Goal: Information Seeking & Learning: Learn about a topic

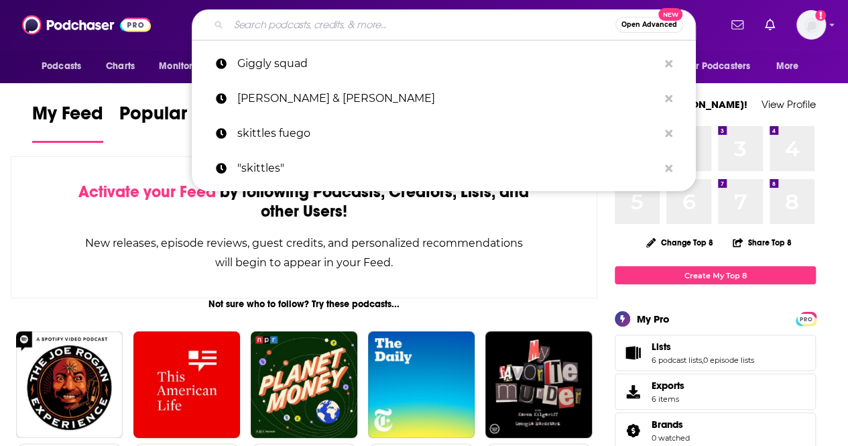
click at [347, 29] on input "Search podcasts, credits, & more..." at bounding box center [422, 24] width 387 height 21
paste input "[PERSON_NAME] & [PERSON_NAME]"
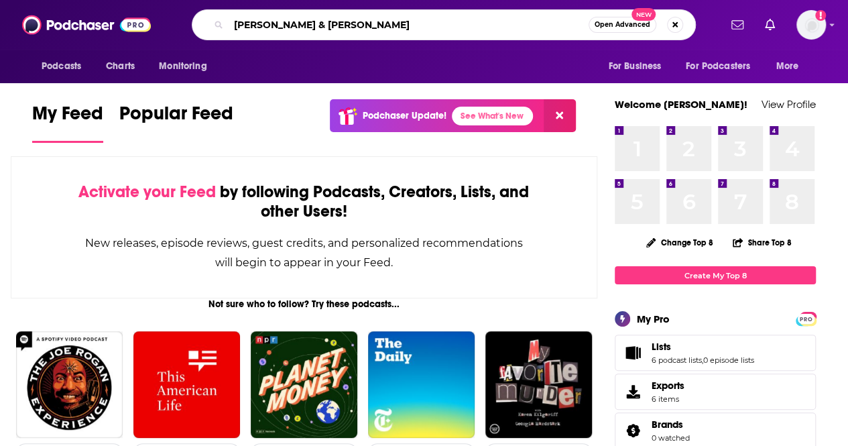
type input "[PERSON_NAME] & [PERSON_NAME]"
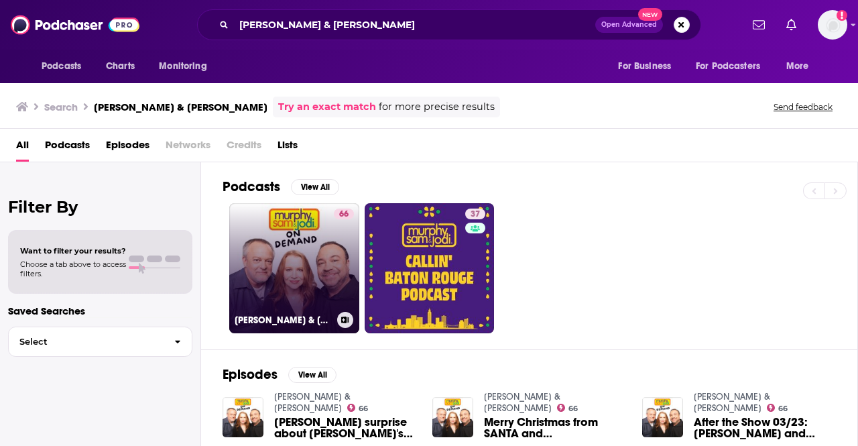
click at [312, 252] on link "66 [PERSON_NAME] & [PERSON_NAME]" at bounding box center [294, 268] width 130 height 130
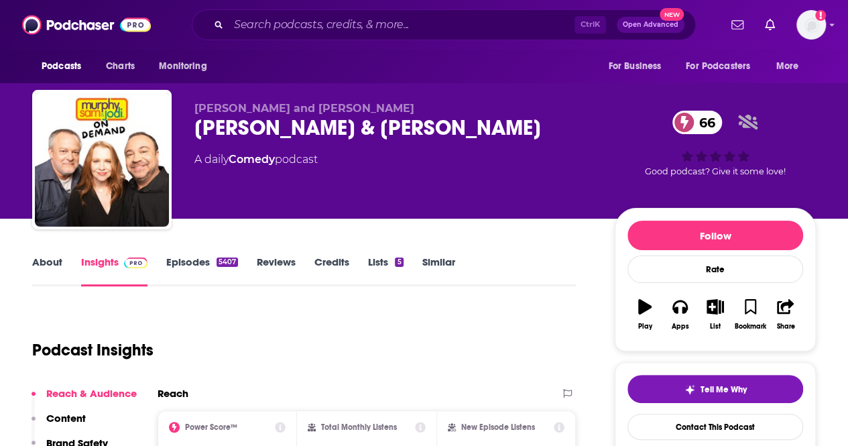
click at [316, 262] on link "Credits" at bounding box center [331, 270] width 35 height 31
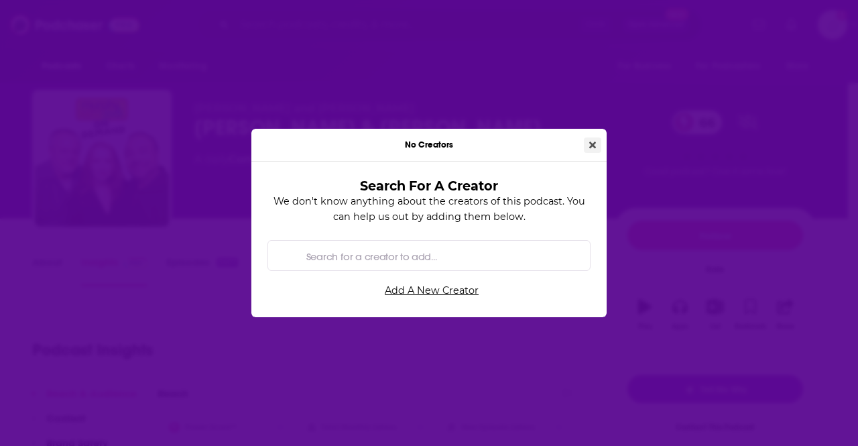
click at [592, 144] on icon "Close" at bounding box center [592, 144] width 7 height 7
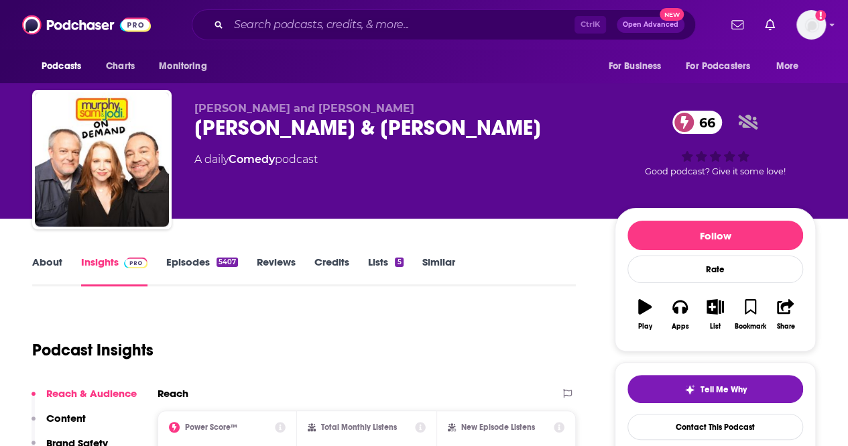
click at [437, 271] on link "Similar" at bounding box center [438, 270] width 33 height 31
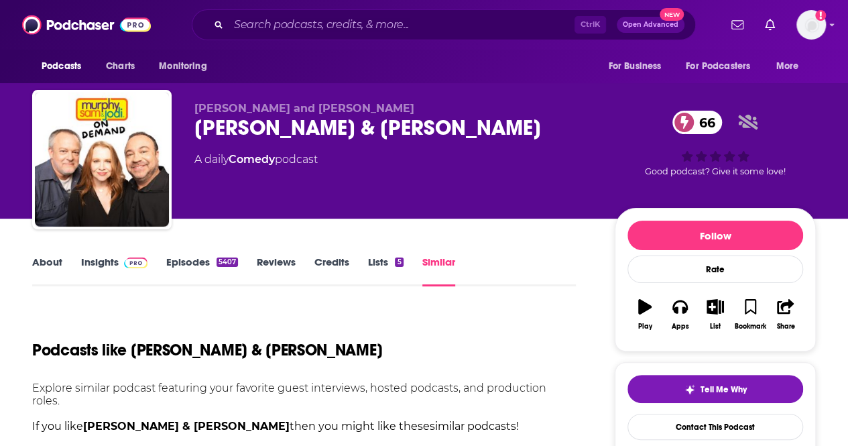
click at [269, 263] on link "Reviews" at bounding box center [276, 270] width 39 height 31
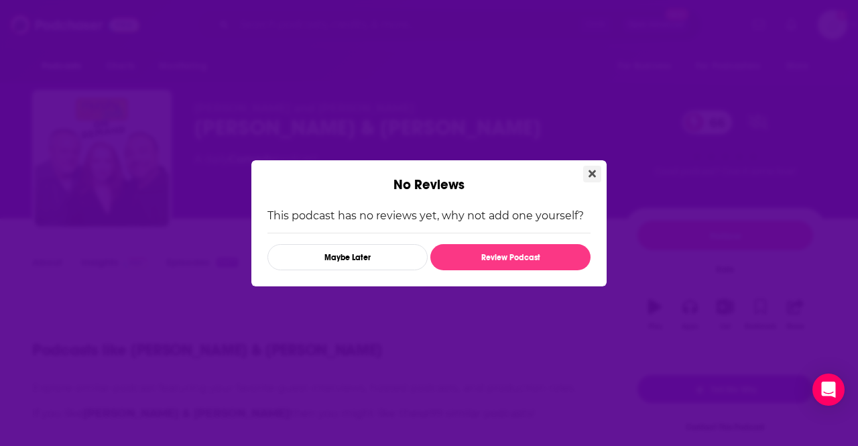
click at [592, 166] on button "Close" at bounding box center [592, 174] width 18 height 17
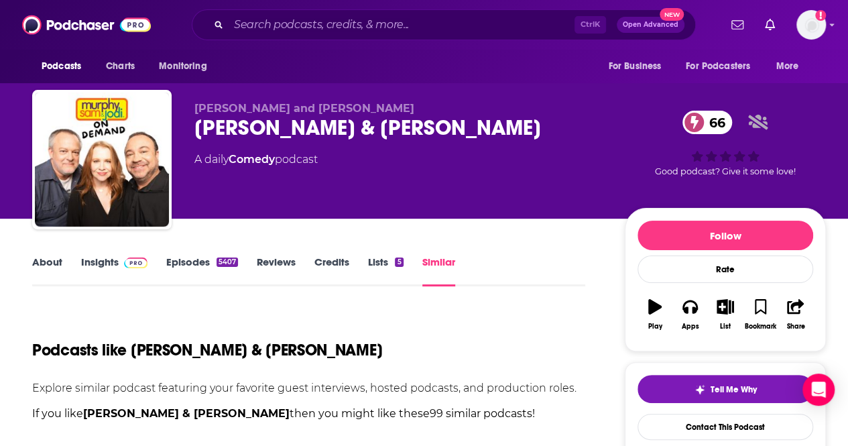
drag, startPoint x: 57, startPoint y: 266, endPoint x: 72, endPoint y: 270, distance: 15.3
click at [57, 266] on link "About" at bounding box center [47, 270] width 30 height 31
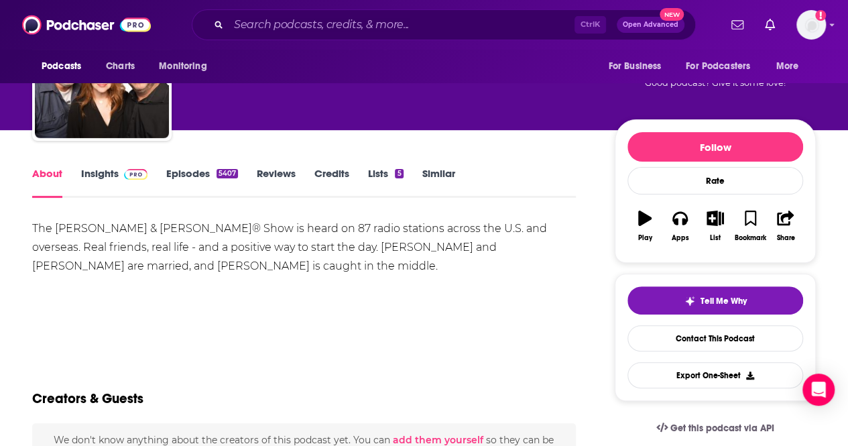
scroll to position [134, 0]
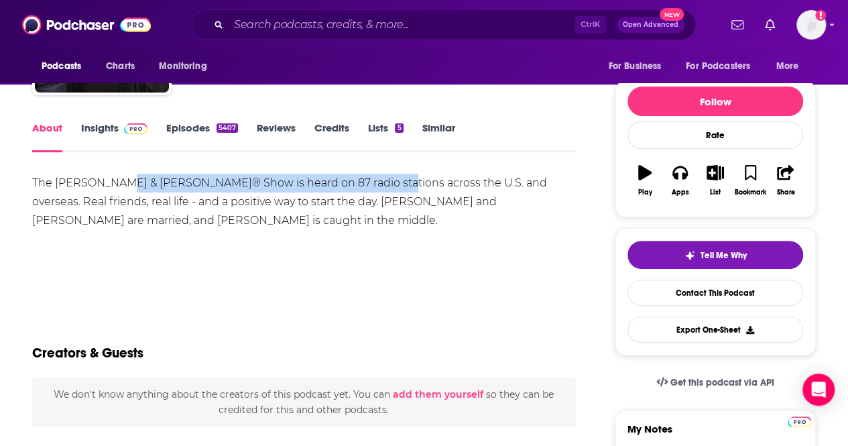
drag, startPoint x: 125, startPoint y: 181, endPoint x: 387, endPoint y: 184, distance: 262.8
click at [386, 185] on div "The [PERSON_NAME] & [PERSON_NAME]® Show is heard on 87 radio stations across th…" at bounding box center [304, 202] width 544 height 56
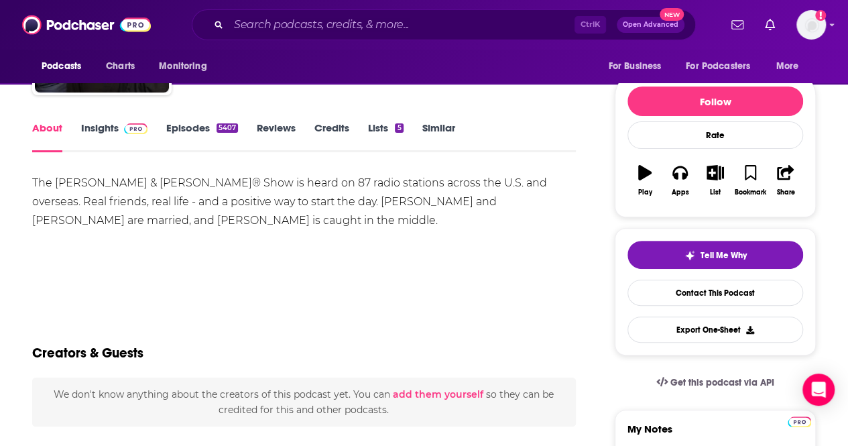
click at [387, 184] on div "The [PERSON_NAME] & [PERSON_NAME]® Show is heard on 87 radio stations across th…" at bounding box center [304, 202] width 544 height 56
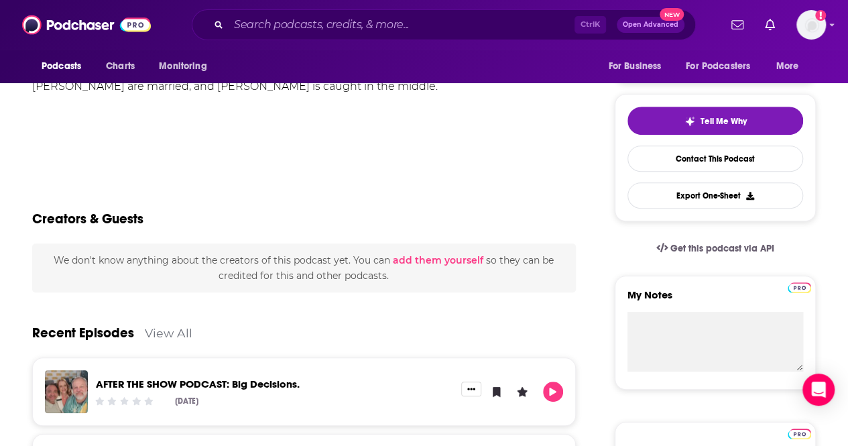
scroll to position [0, 0]
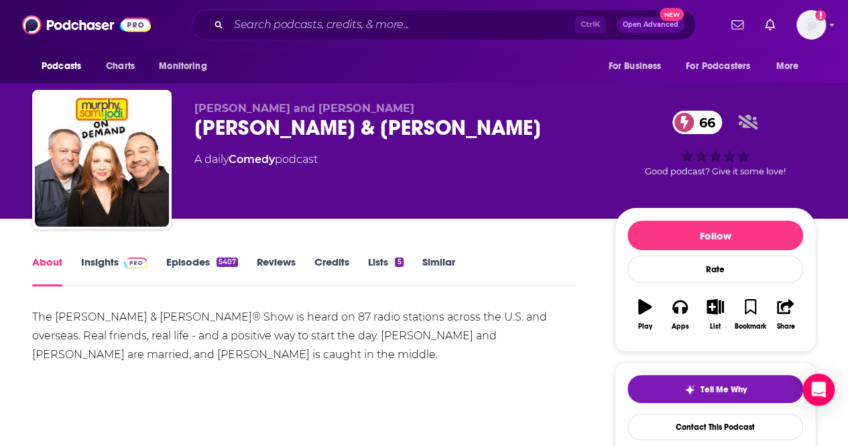
click at [101, 262] on link "Insights" at bounding box center [114, 270] width 66 height 31
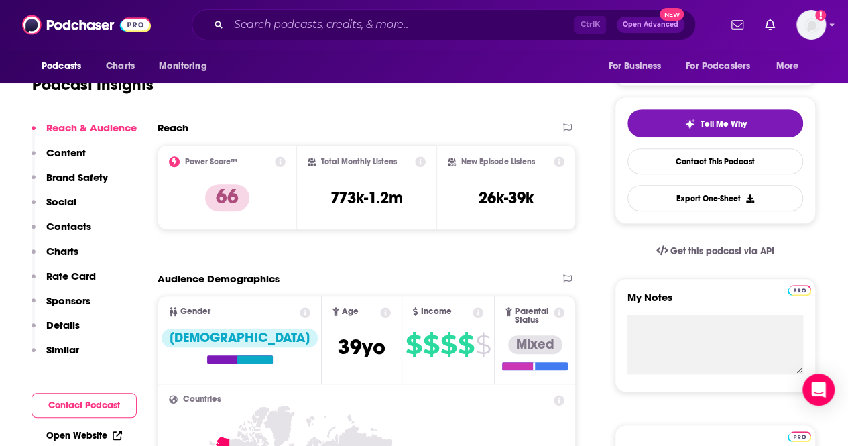
scroll to position [268, 0]
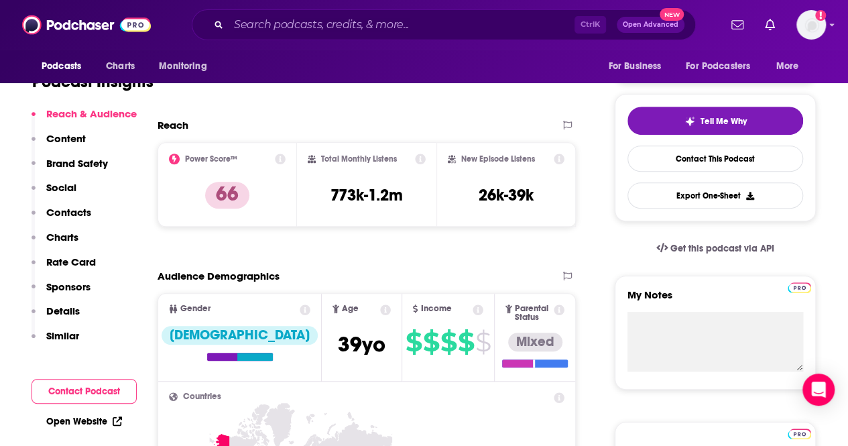
click at [67, 220] on button "Contacts" at bounding box center [62, 218] width 60 height 25
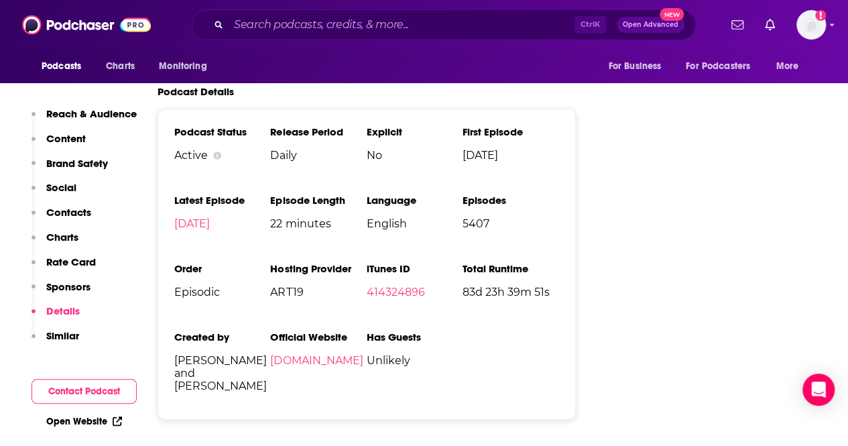
scroll to position [2502, 0]
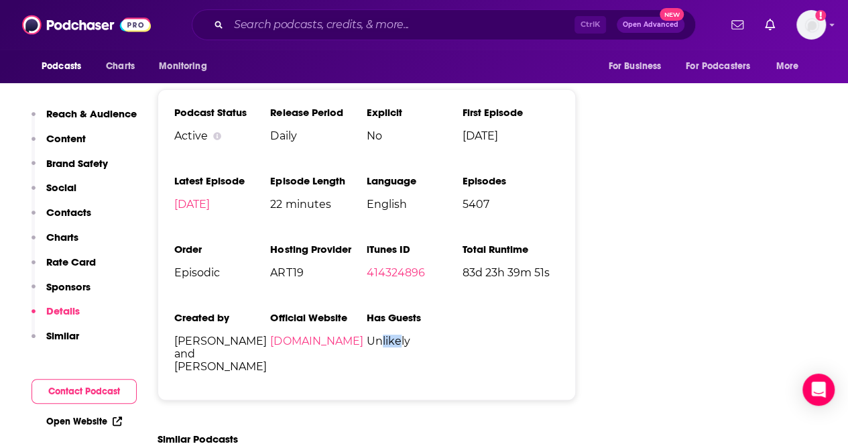
drag, startPoint x: 382, startPoint y: 278, endPoint x: 429, endPoint y: 273, distance: 47.2
click at [425, 334] on span "Unlikely" at bounding box center [415, 340] width 96 height 13
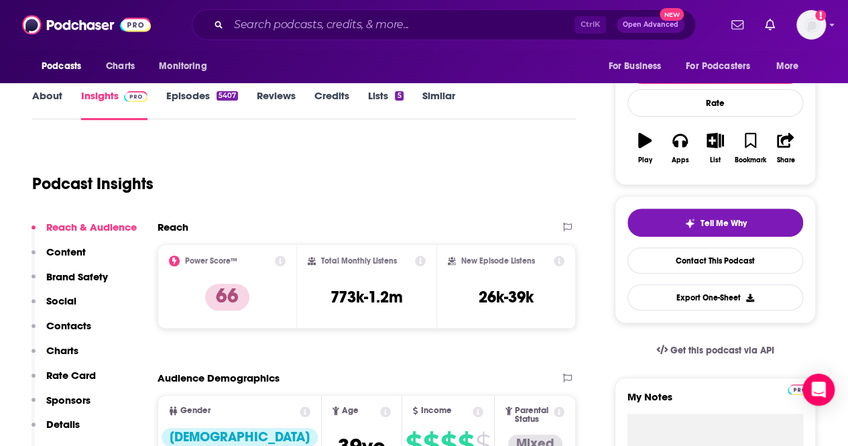
scroll to position [89, 0]
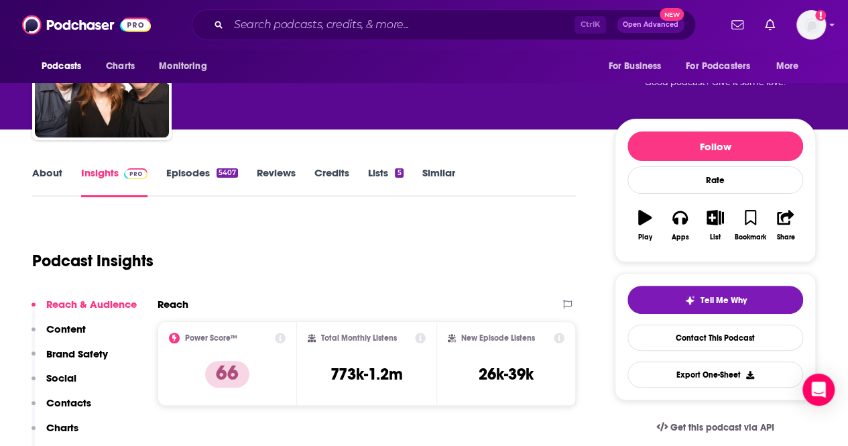
click at [347, 170] on link "Credits" at bounding box center [331, 181] width 35 height 31
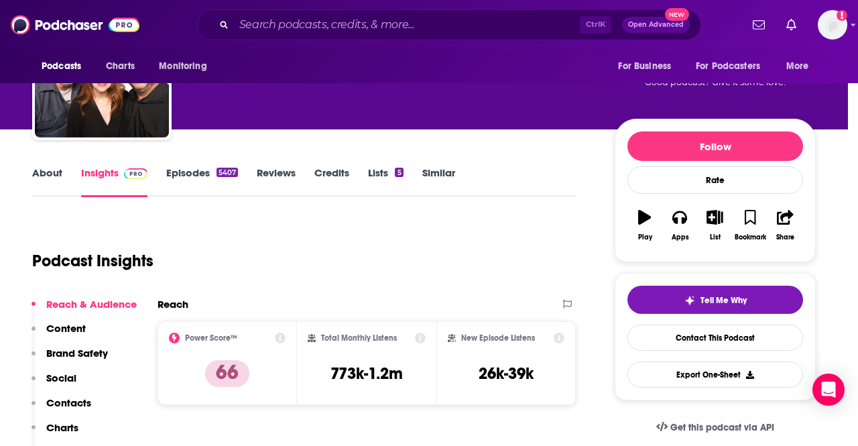
click at [393, 330] on div "No Creators Search For A Creator We don't know anything about the creators of t…" at bounding box center [429, 223] width 858 height 446
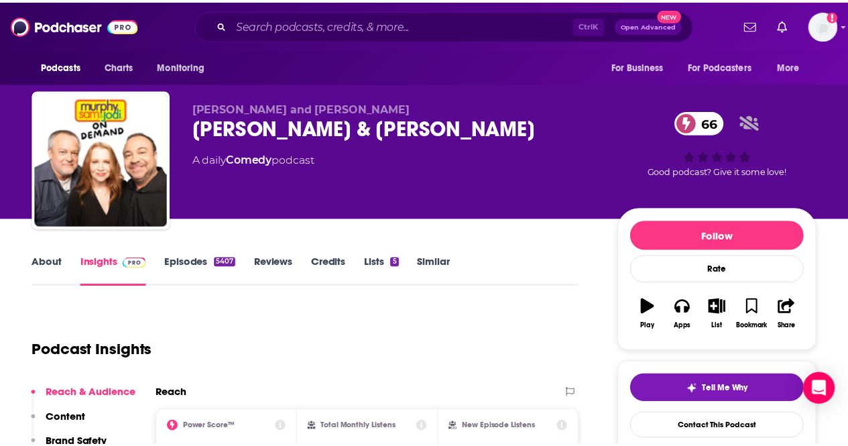
scroll to position [89, 0]
